Goal: Information Seeking & Learning: Find specific page/section

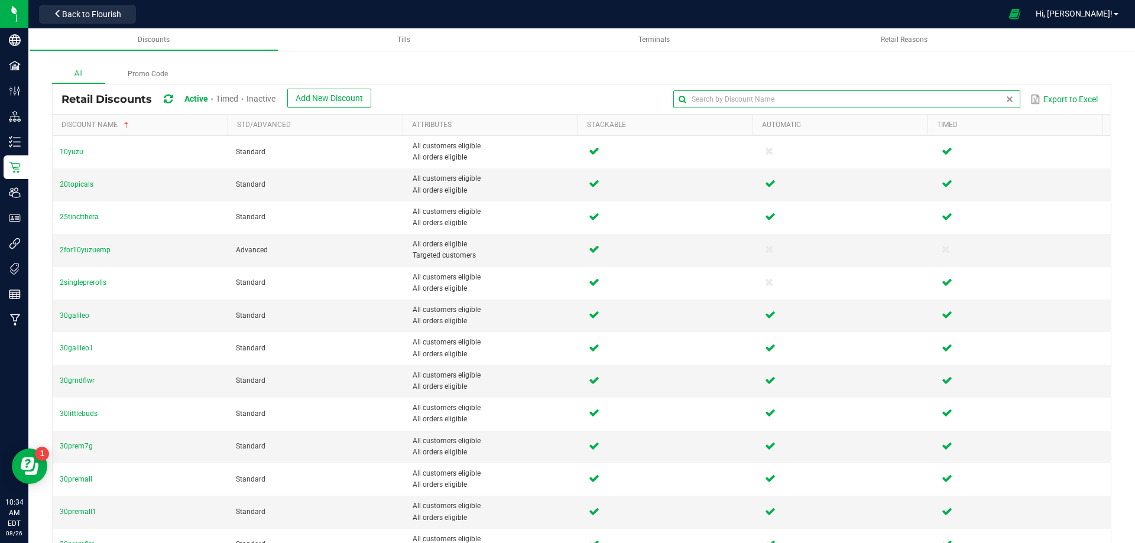
click at [975, 108] on input "text" at bounding box center [847, 99] width 347 height 18
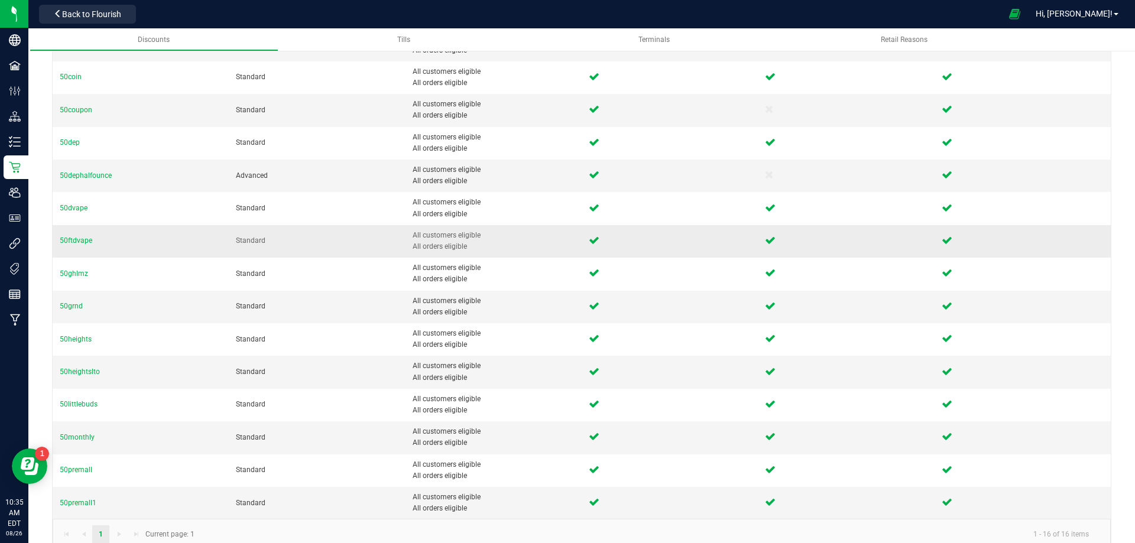
scroll to position [159, 0]
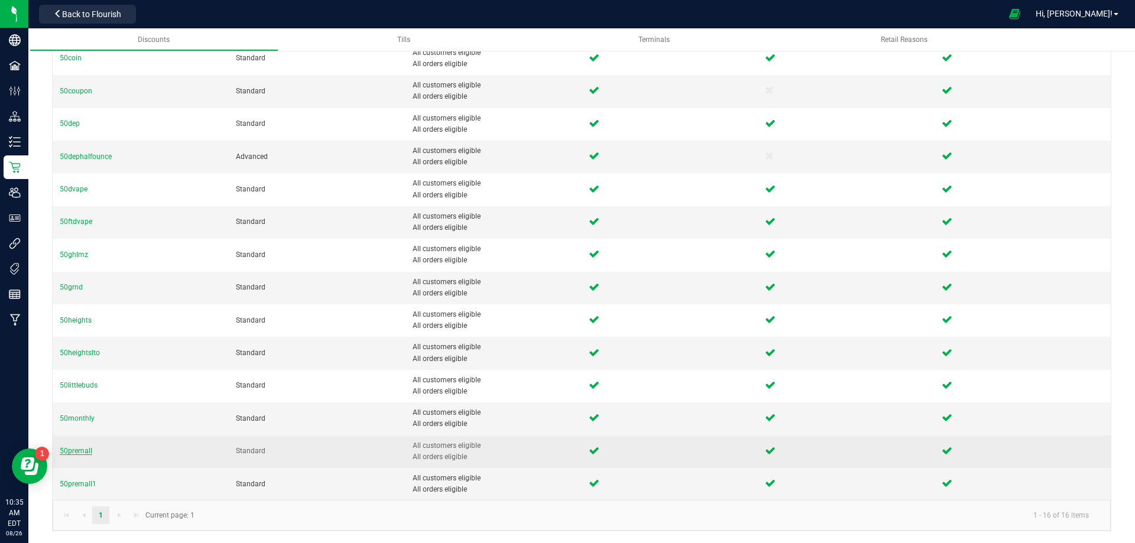
type input "50"
click at [79, 452] on span "50premall" at bounding box center [76, 451] width 33 height 8
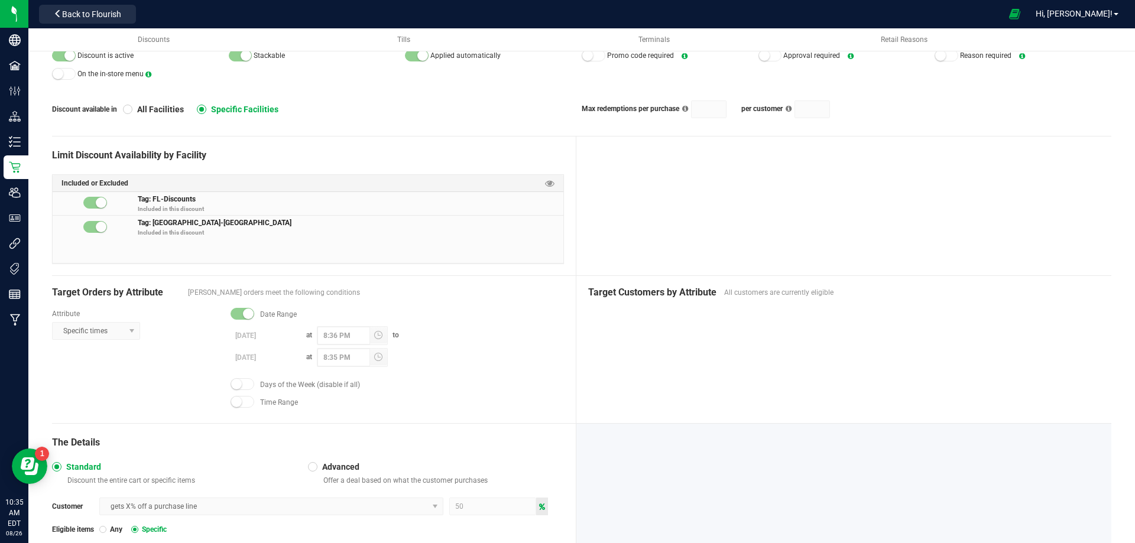
scroll to position [236, 0]
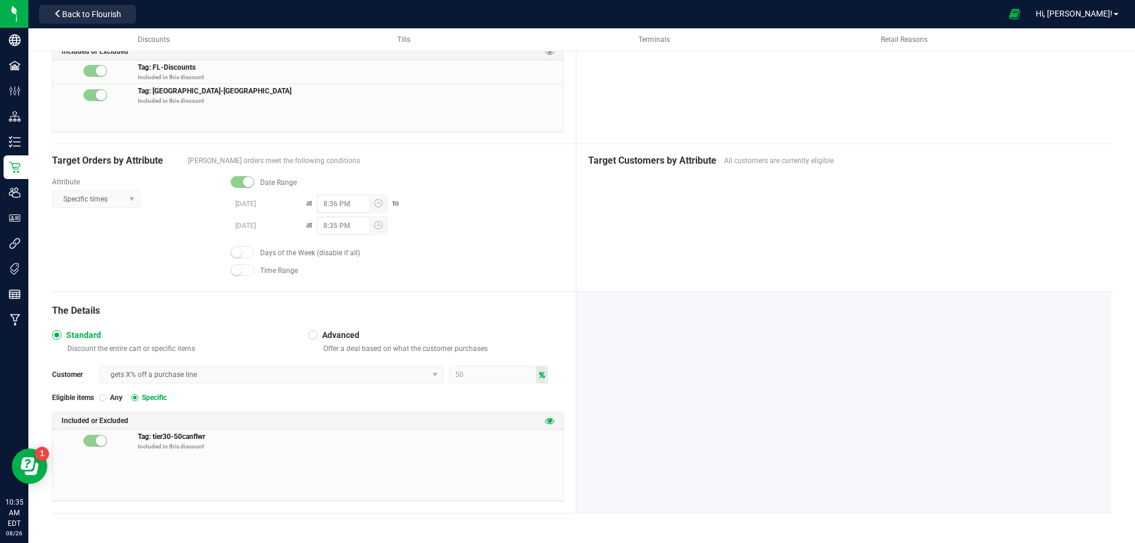
click at [547, 420] on icon at bounding box center [549, 420] width 9 height 9
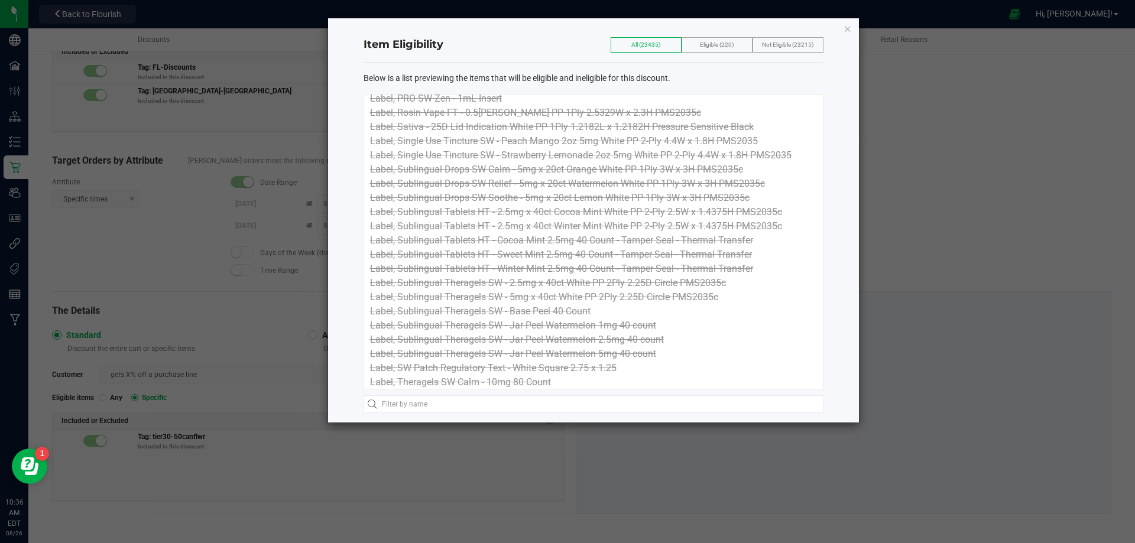
scroll to position [81440, 0]
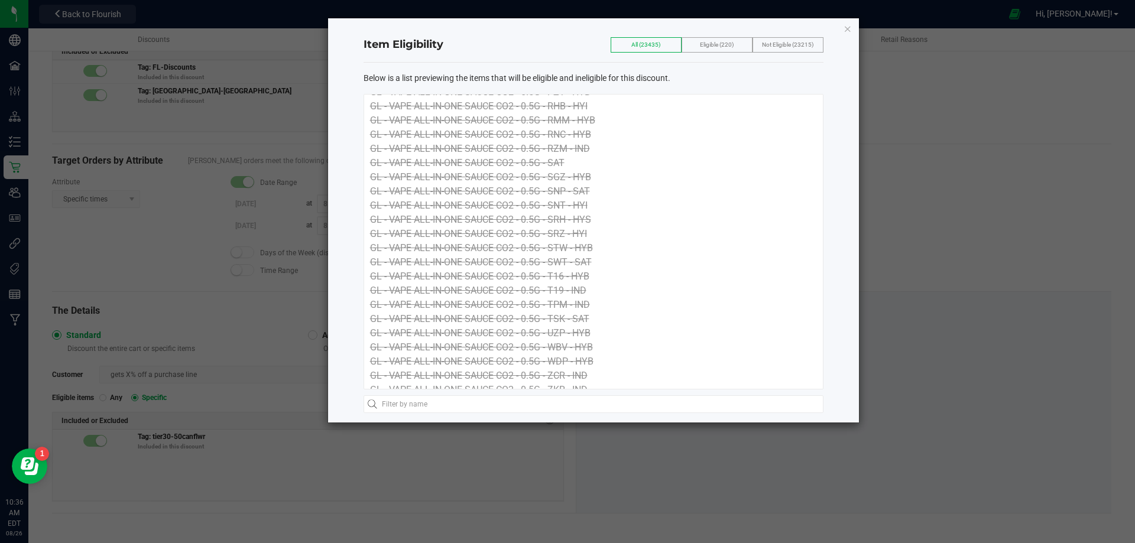
click at [727, 46] on span "Eligible (220)" at bounding box center [717, 44] width 34 height 7
click at [721, 46] on label "Eligible (220)" at bounding box center [717, 45] width 34 height 14
click at [776, 42] on span "Not Eligible (23215)" at bounding box center [787, 44] width 51 height 7
click at [641, 44] on span "All (23435)" at bounding box center [646, 44] width 29 height 7
click at [694, 48] on div "Eligible (220)" at bounding box center [717, 44] width 71 height 15
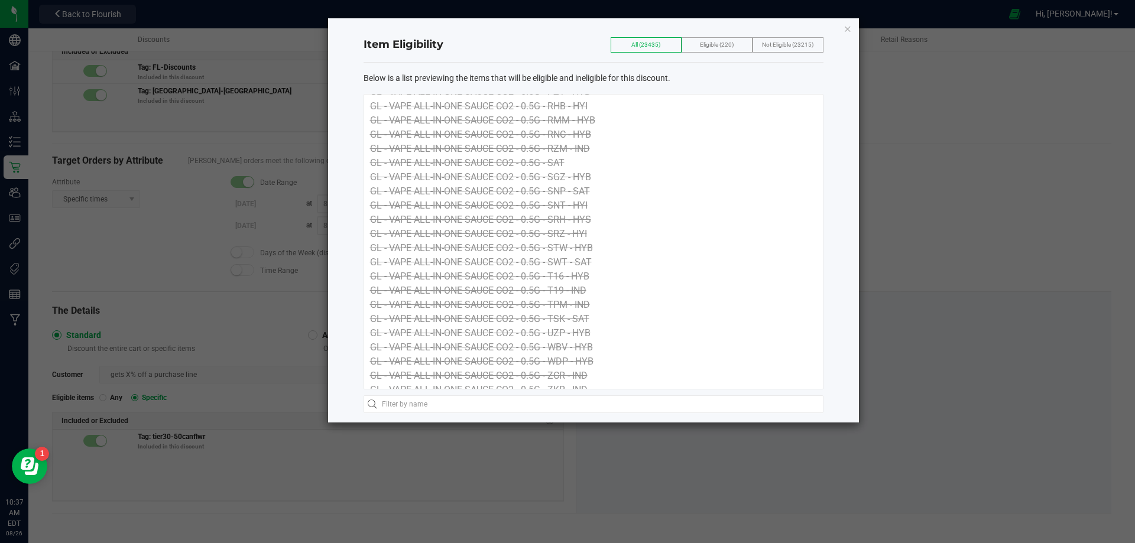
scroll to position [0, 0]
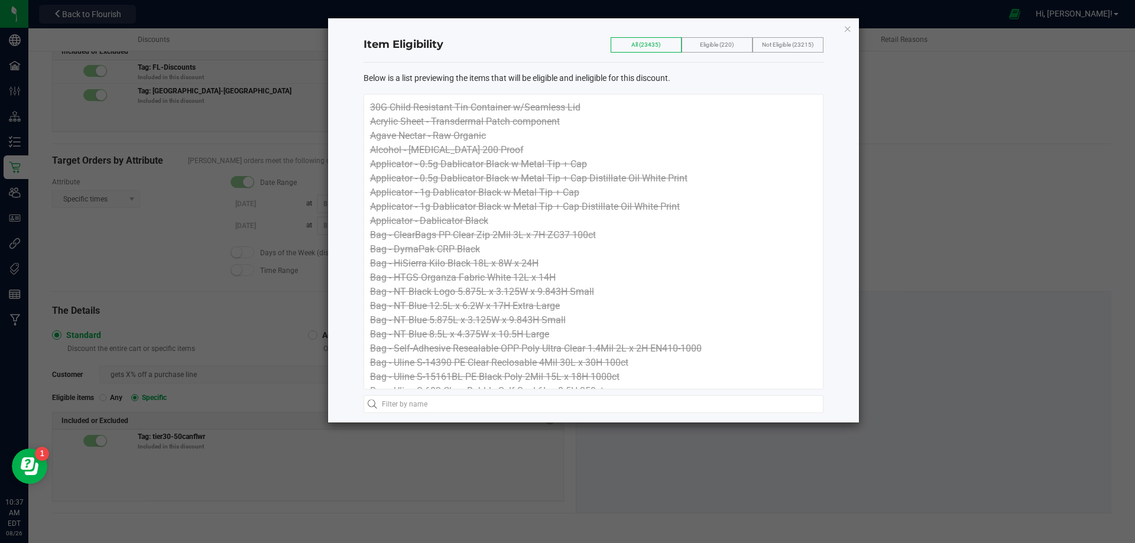
click at [722, 41] on span "Eligible (220)" at bounding box center [717, 44] width 34 height 7
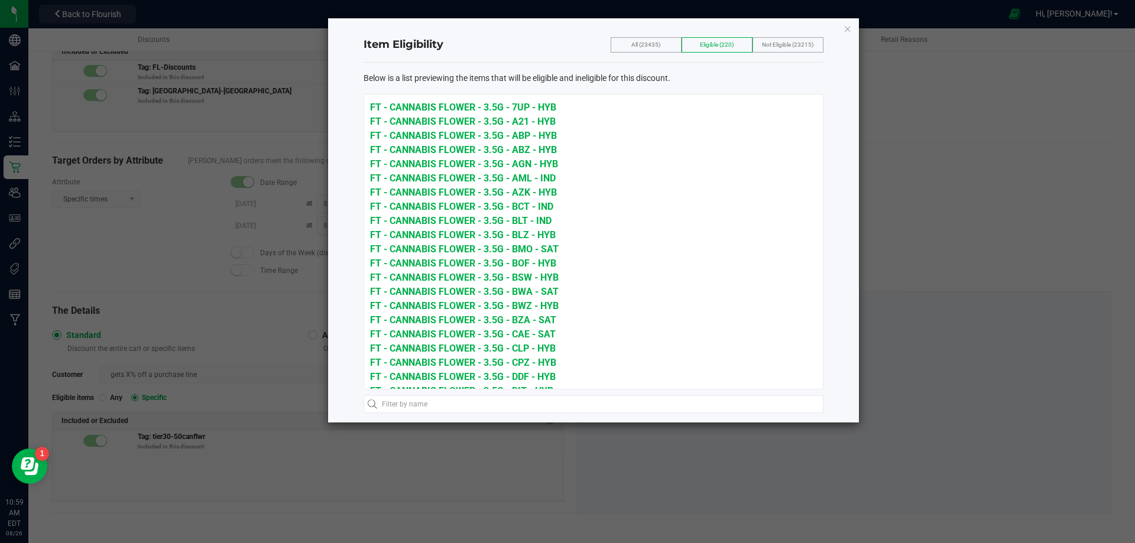
click at [846, 25] on icon "button" at bounding box center [848, 28] width 8 height 14
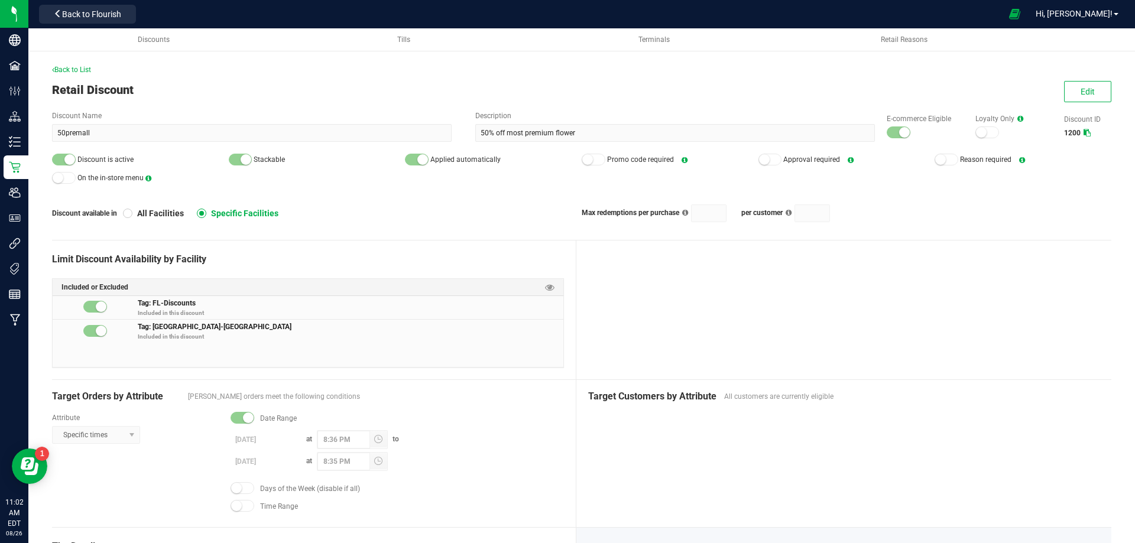
click at [73, 63] on div "Back to List Retail Discount Edit Discount Name 50premall Description 50% off m…" at bounding box center [581, 404] width 1107 height 750
click at [75, 70] on span "Back to List" at bounding box center [71, 70] width 39 height 8
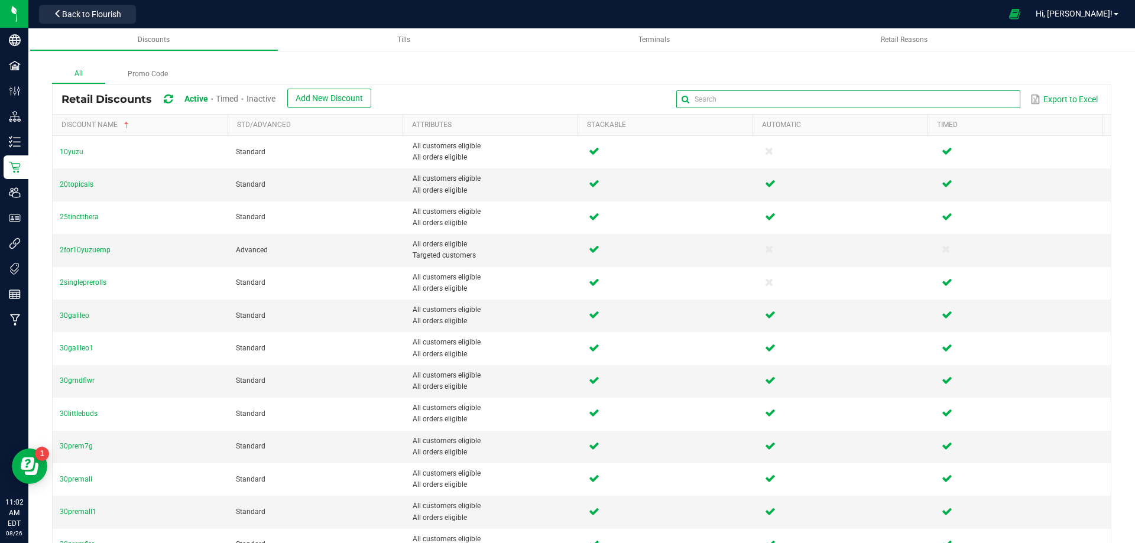
click at [966, 105] on input "text" at bounding box center [849, 99] width 344 height 18
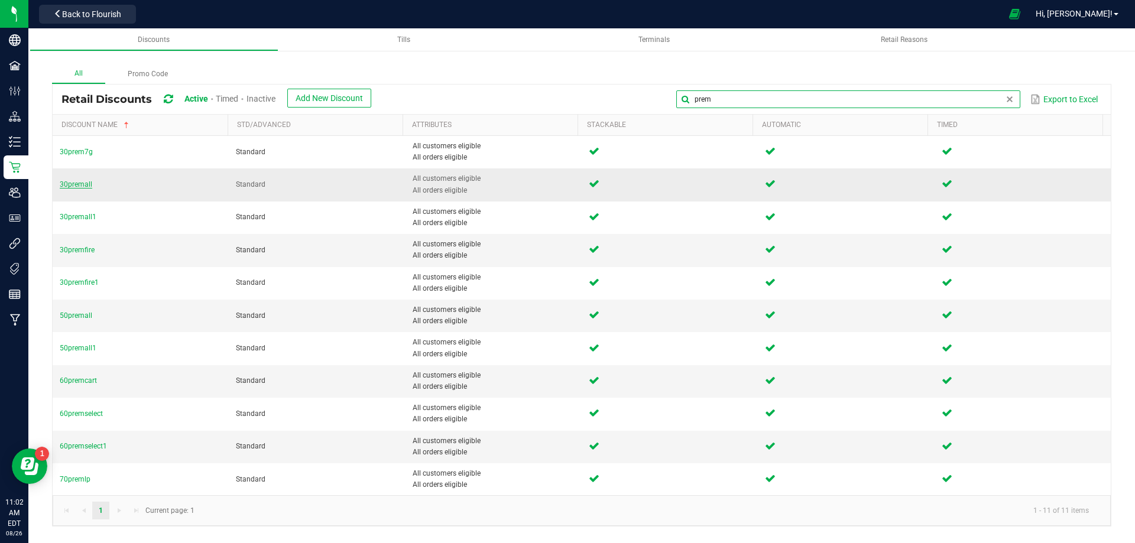
type input "prem"
click at [72, 186] on span "30premall" at bounding box center [76, 184] width 33 height 8
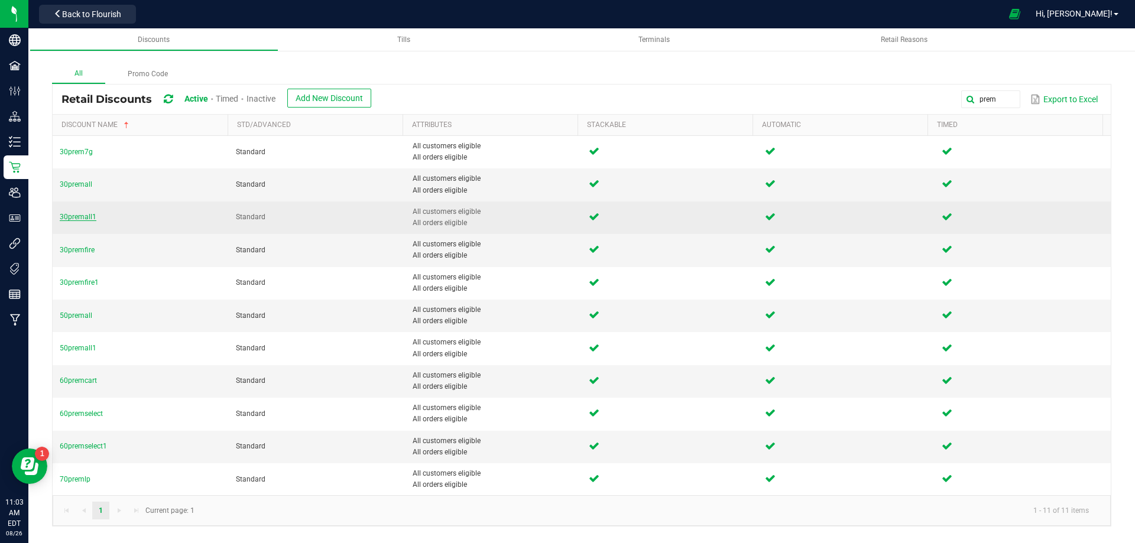
click at [72, 213] on span "30premall1" at bounding box center [78, 217] width 37 height 8
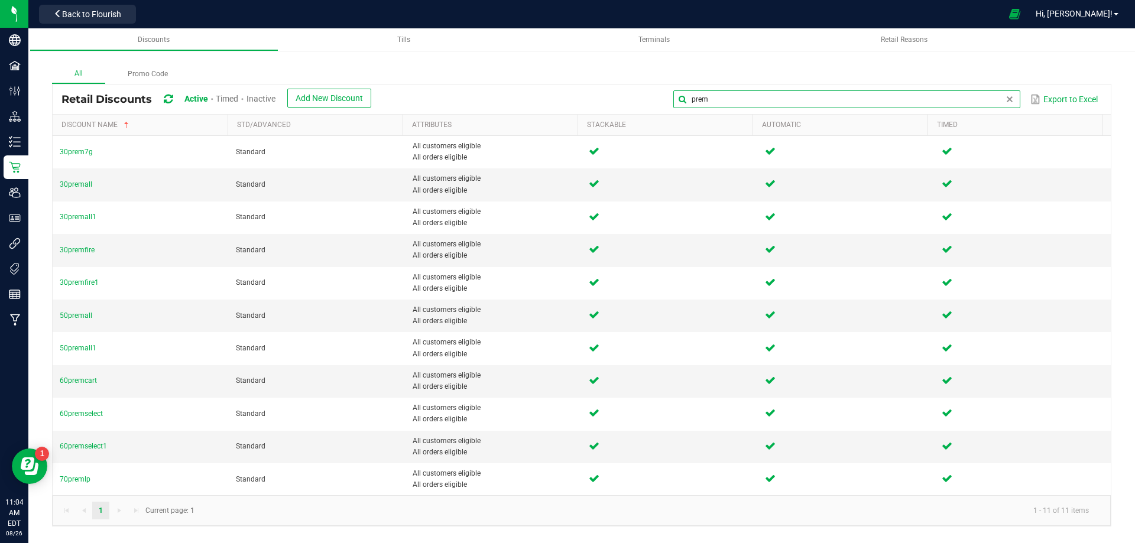
drag, startPoint x: 992, startPoint y: 102, endPoint x: 962, endPoint y: 102, distance: 30.2
click at [953, 102] on input "prem" at bounding box center [847, 99] width 347 height 18
type input "p"
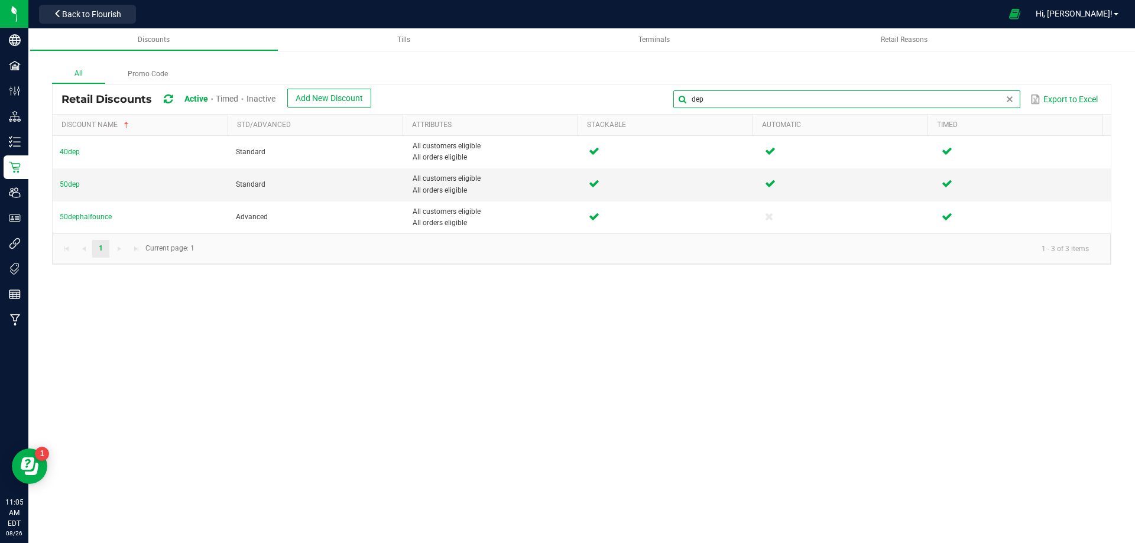
drag, startPoint x: 1004, startPoint y: 99, endPoint x: 947, endPoint y: 99, distance: 56.8
click at [947, 99] on input "dep" at bounding box center [847, 99] width 347 height 18
type input "d"
type input "little"
